Goal: Transaction & Acquisition: Purchase product/service

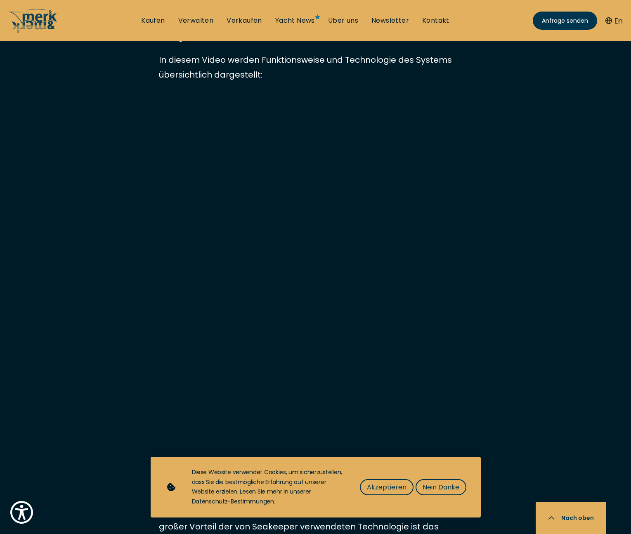
scroll to position [1969, 0]
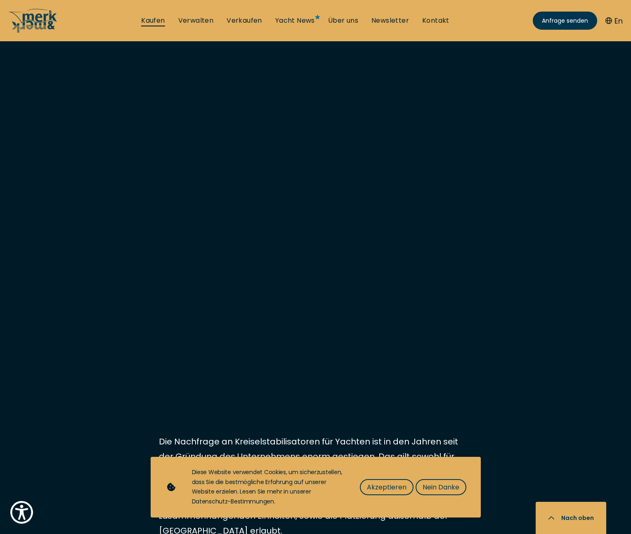
click at [158, 17] on link "Kaufen" at bounding box center [153, 20] width 24 height 9
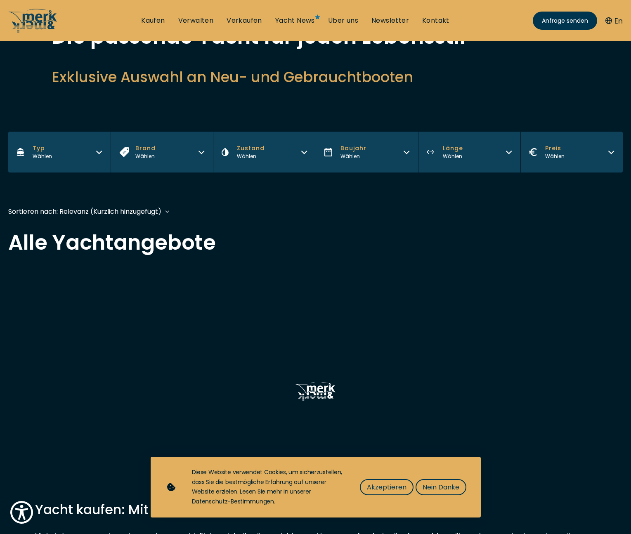
scroll to position [131, 0]
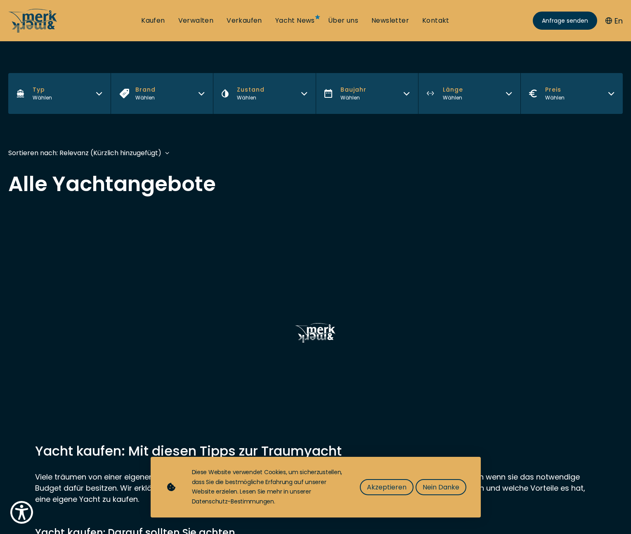
click at [99, 94] on icon "button" at bounding box center [99, 93] width 5 height 2
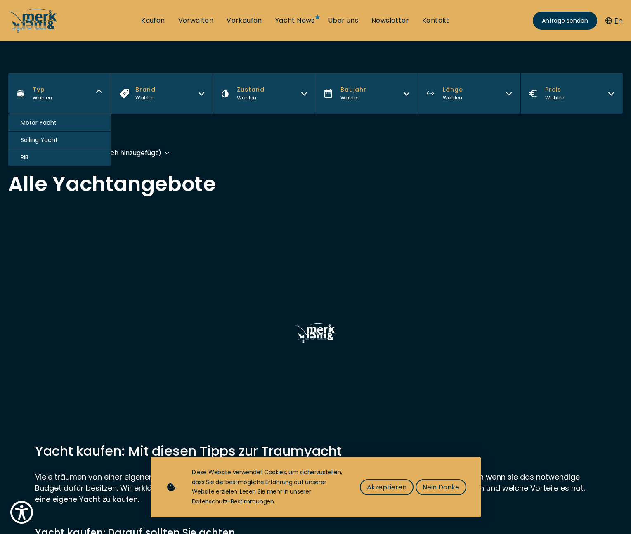
click at [50, 124] on span "Motor Yacht" at bounding box center [39, 122] width 36 height 9
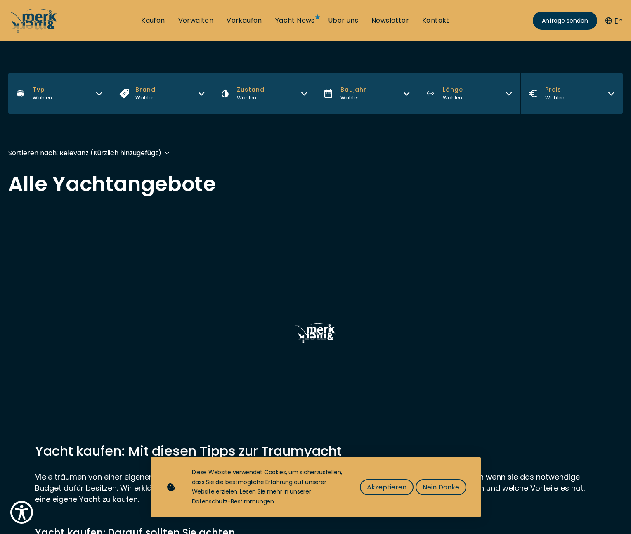
scroll to position [202, 0]
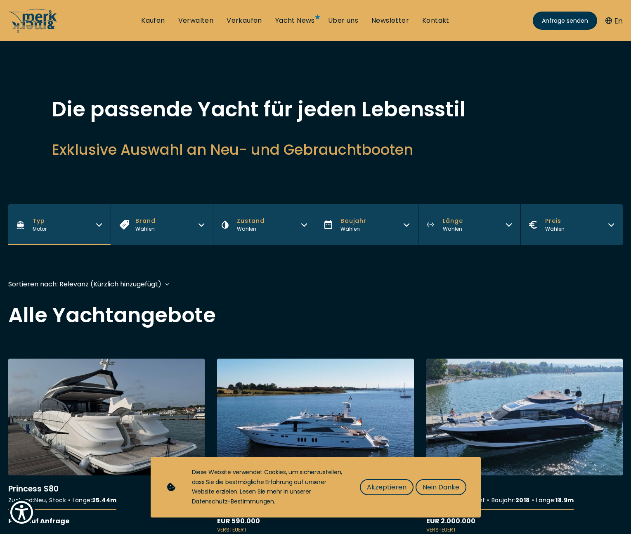
click at [100, 225] on icon "button" at bounding box center [99, 225] width 5 height 2
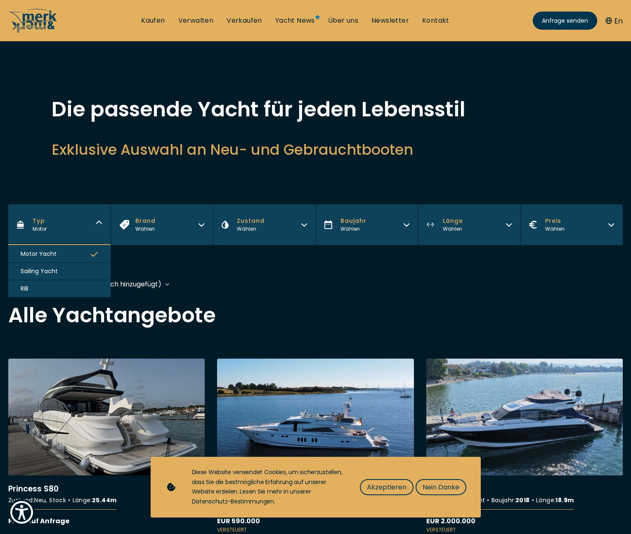
click at [54, 293] on button "RIB" at bounding box center [59, 288] width 102 height 17
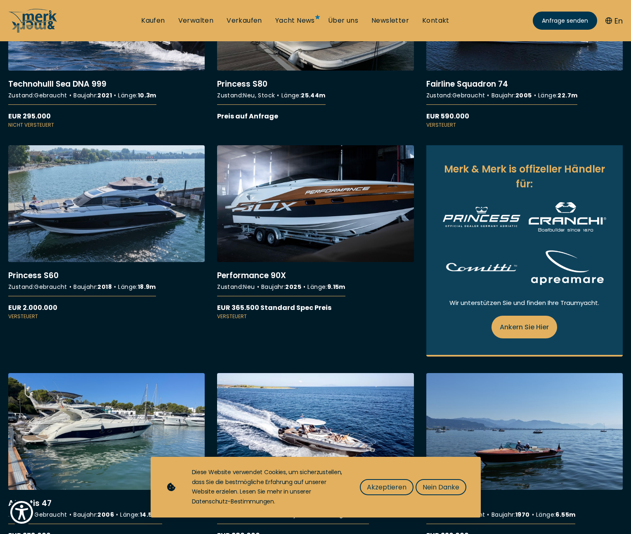
scroll to position [166, 0]
